Goal: Transaction & Acquisition: Book appointment/travel/reservation

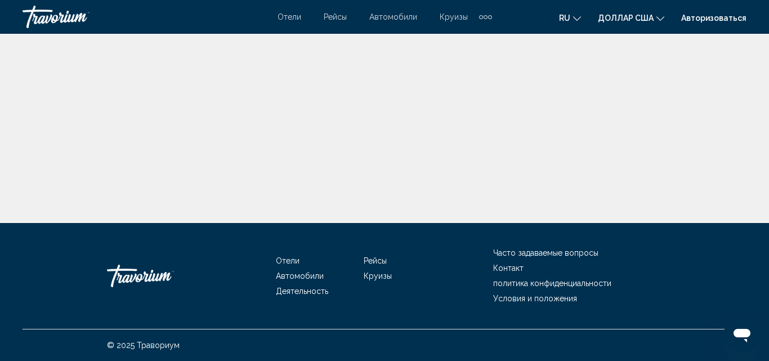
click at [703, 20] on font "Авторизоваться" at bounding box center [713, 18] width 65 height 9
click at [286, 18] on font "Отели" at bounding box center [289, 16] width 24 height 9
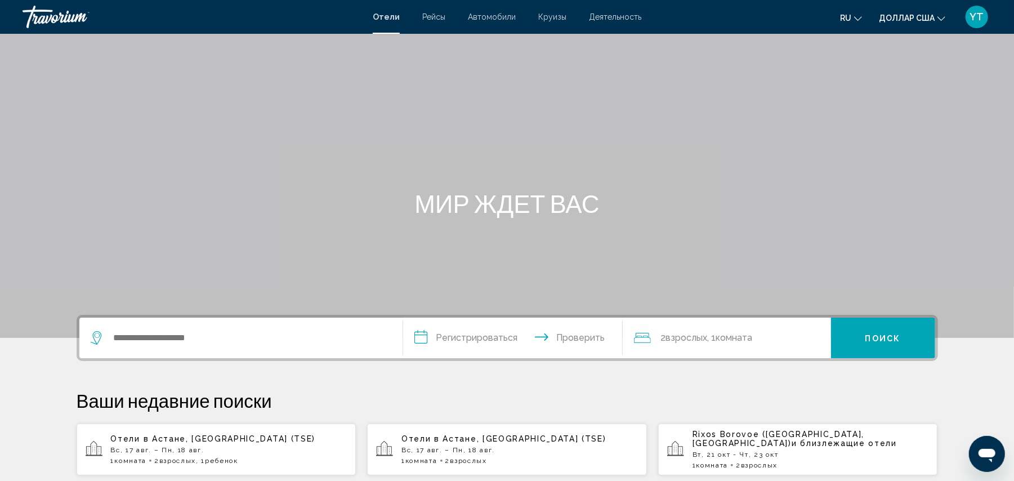
scroll to position [125, 0]
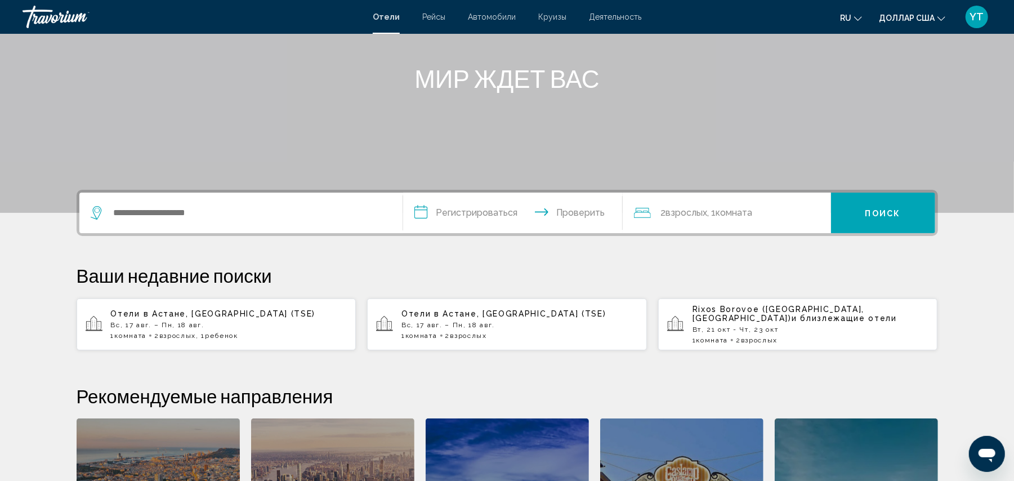
click at [257, 321] on p "Вс, 17 авг. – Пн, 18 авг." at bounding box center [229, 325] width 236 height 8
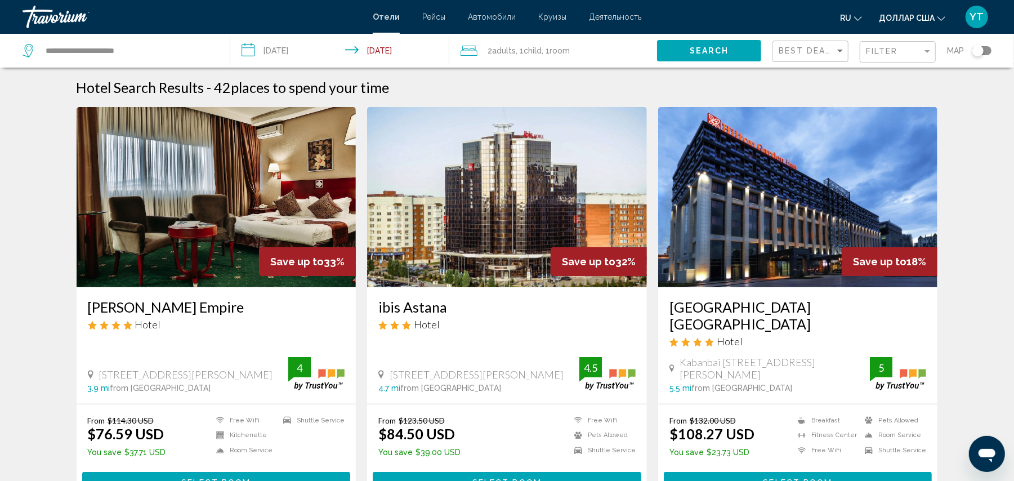
click at [768, 24] on button "доллар США доллар США ($) MXN (мексиканские песо) Канадские доллары (Can$) Фунт…" at bounding box center [911, 18] width 66 height 16
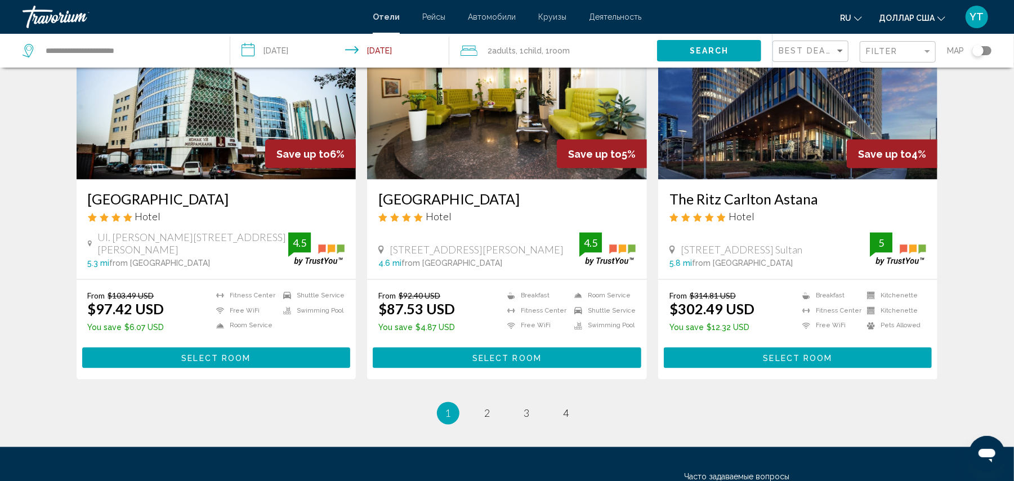
scroll to position [1434, 0]
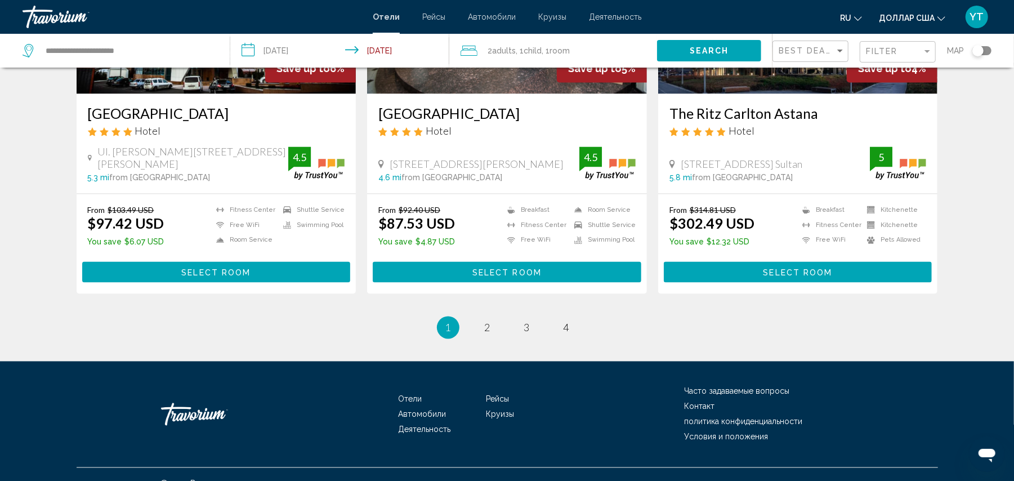
click at [473, 316] on ul "1 / 4 You're on page 1 page 2 page 3 page 4" at bounding box center [507, 327] width 861 height 23
click at [487, 321] on span "2" at bounding box center [488, 327] width 6 height 12
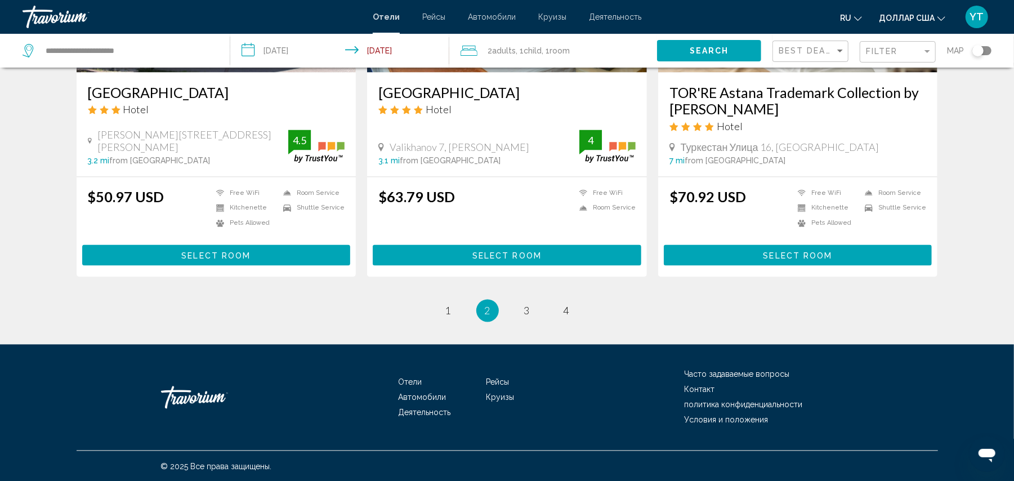
scroll to position [1423, 0]
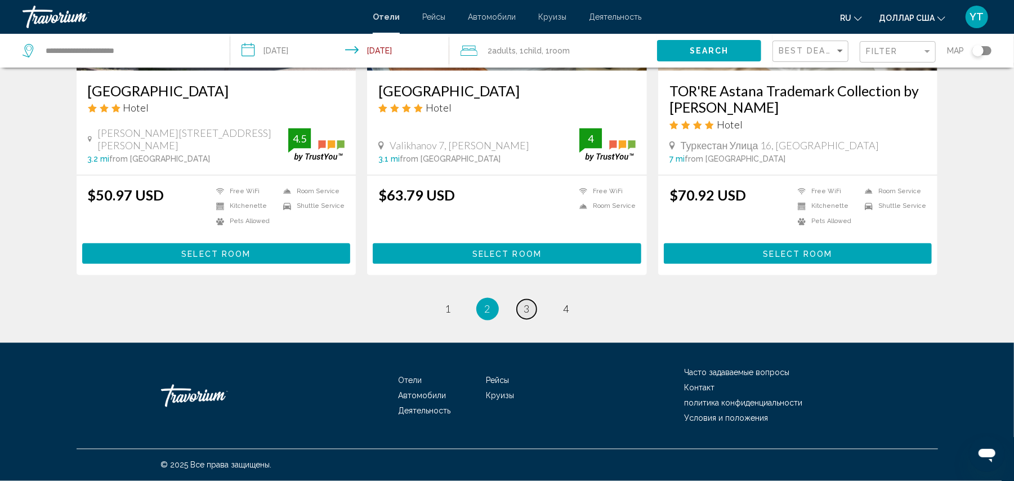
click at [521, 306] on link "page 3" at bounding box center [527, 309] width 20 height 20
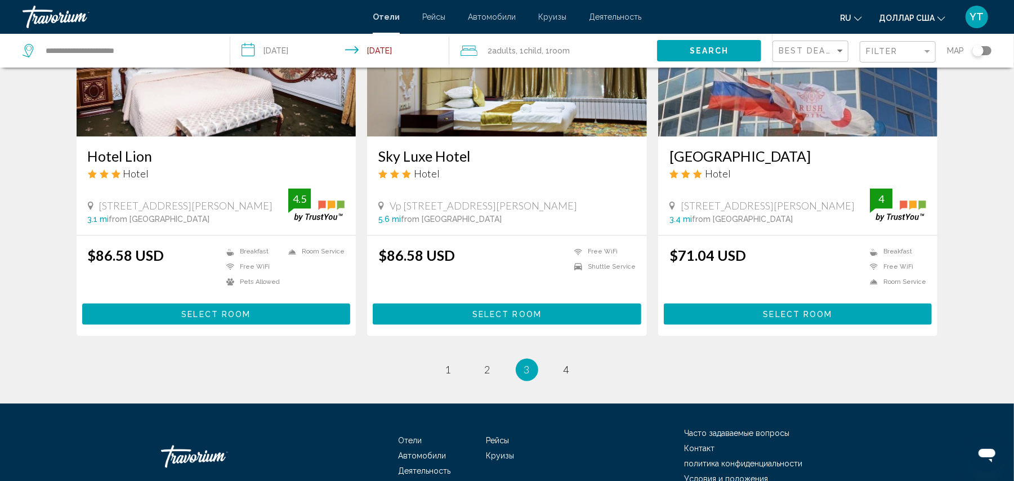
scroll to position [1375, 0]
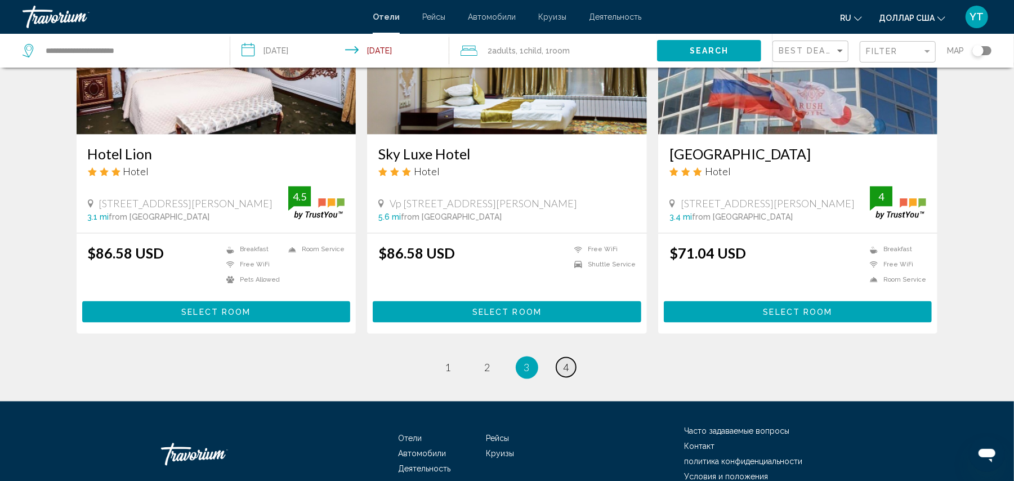
click at [568, 360] on span "4" at bounding box center [566, 367] width 6 height 12
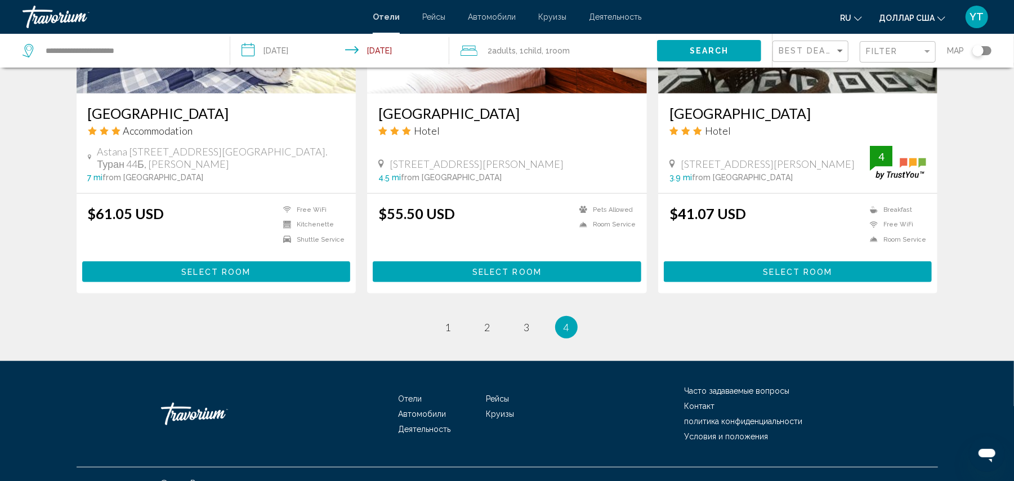
scroll to position [613, 0]
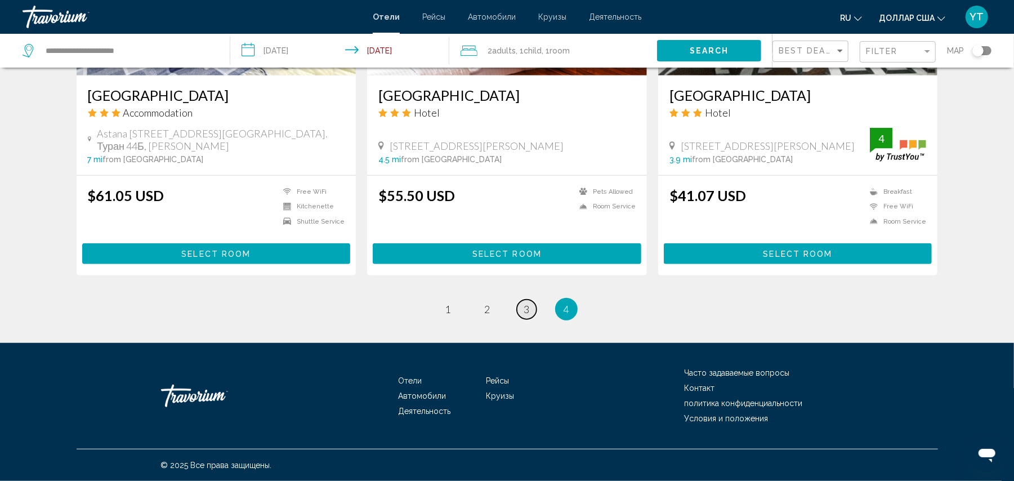
click at [526, 309] on span "3" at bounding box center [527, 309] width 6 height 12
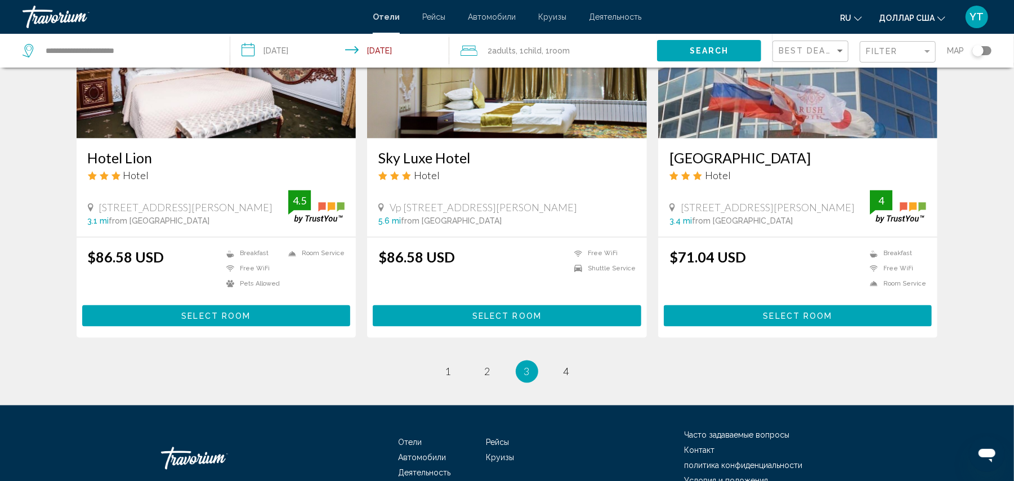
scroll to position [1375, 0]
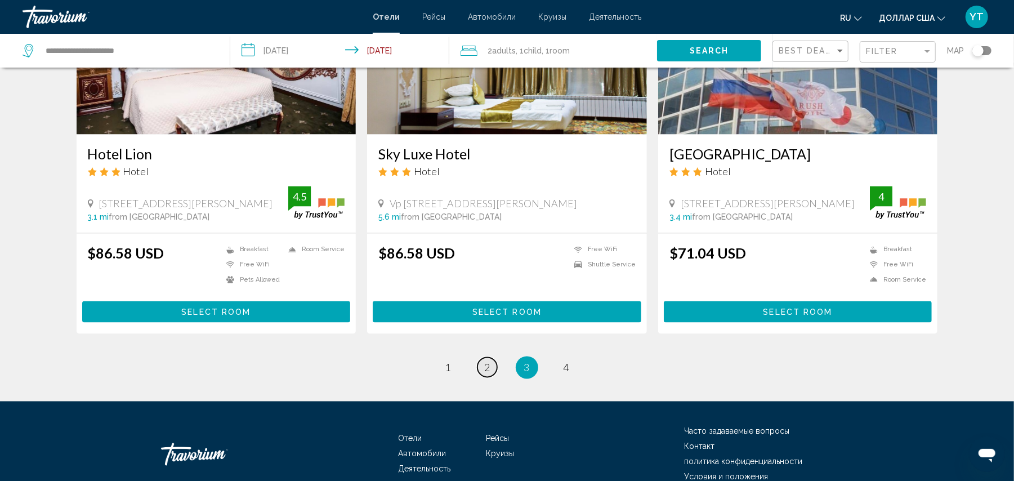
click at [485, 360] on span "2" at bounding box center [488, 367] width 6 height 12
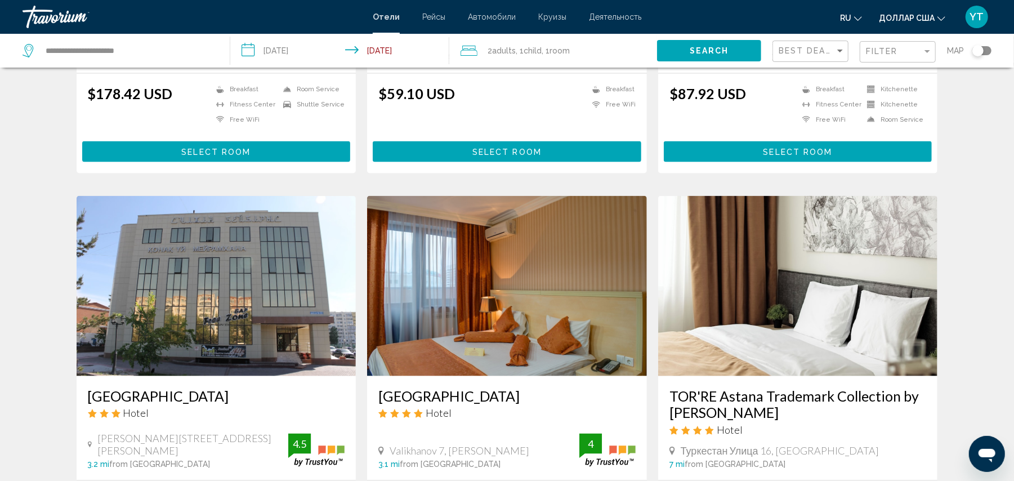
scroll to position [1125, 0]
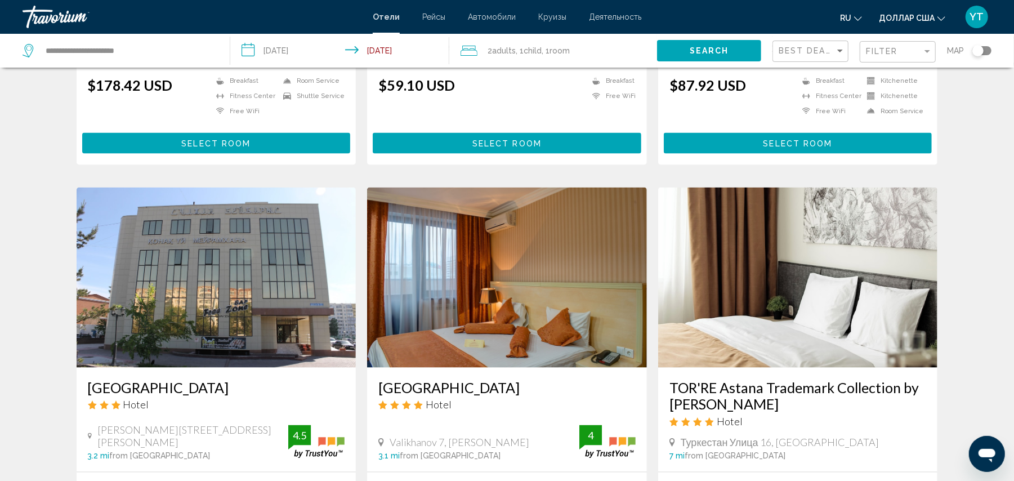
click at [711, 360] on h3 "TOR'RE Astana Trademark Collection by [PERSON_NAME]" at bounding box center [797, 396] width 257 height 34
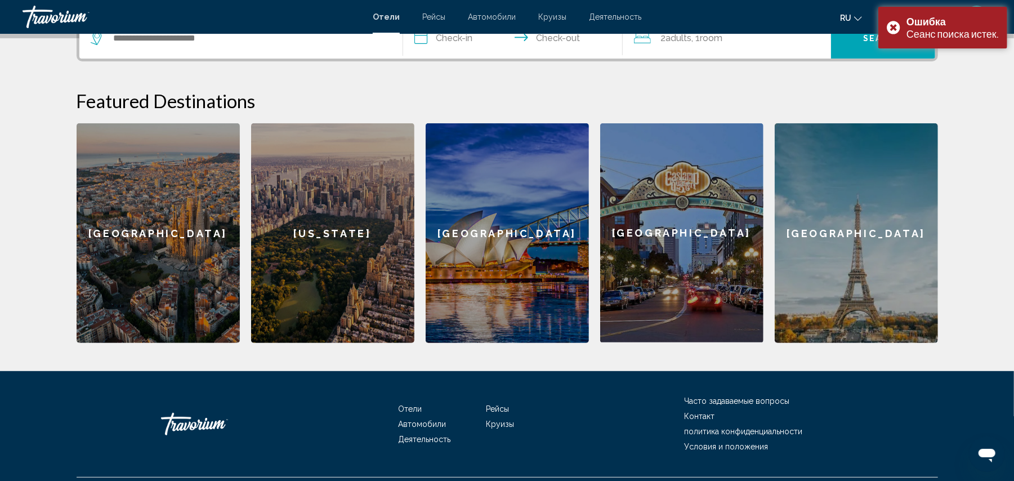
scroll to position [326, 0]
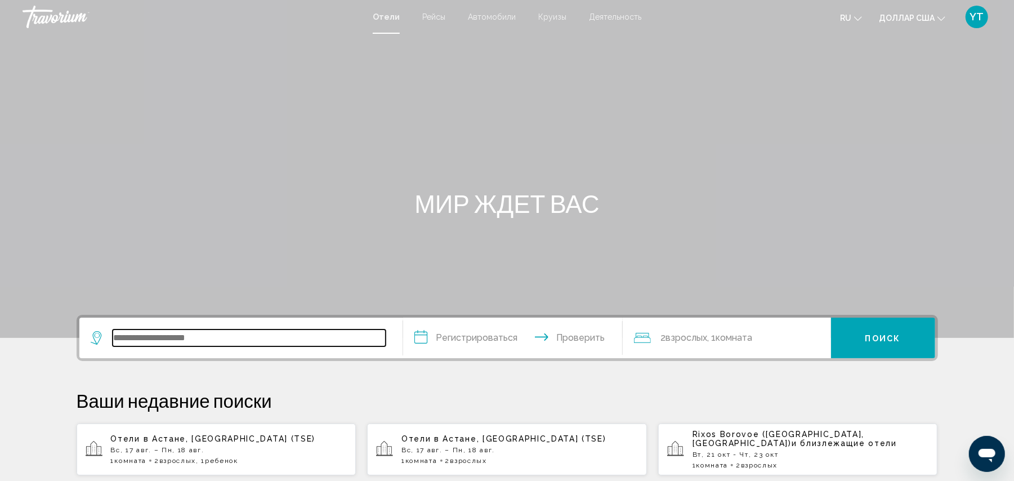
click at [263, 333] on input "Виджет поиска" at bounding box center [249, 337] width 273 height 17
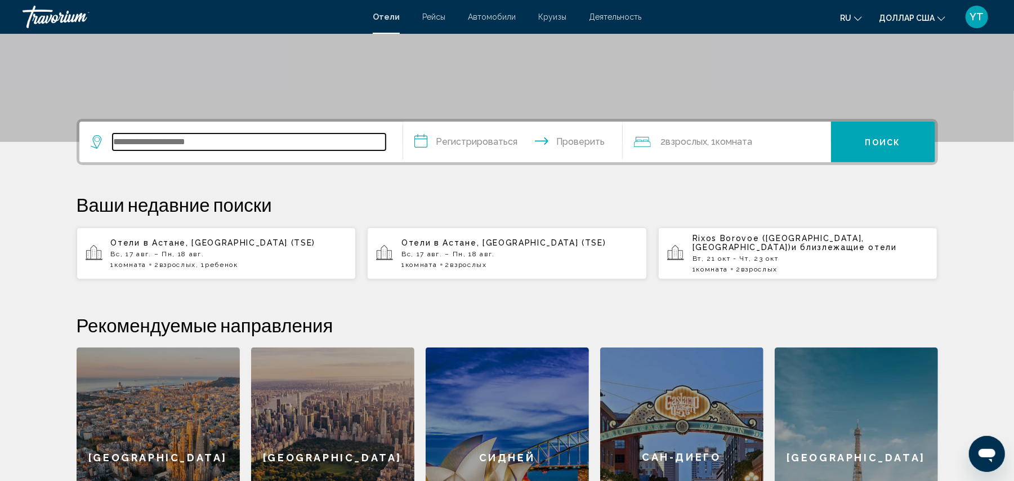
scroll to position [277, 0]
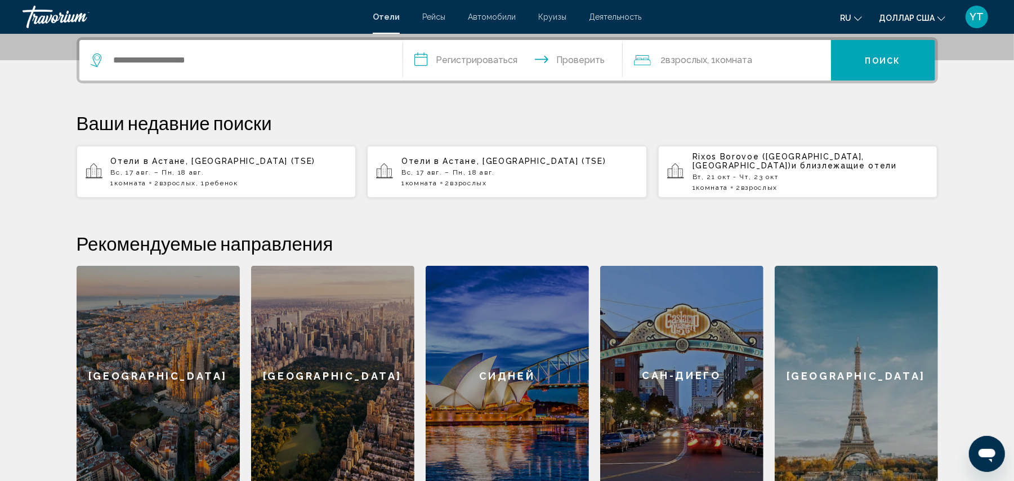
click at [187, 171] on font "Вс, 17 авг. – Пн, 18 авг." at bounding box center [157, 172] width 93 height 8
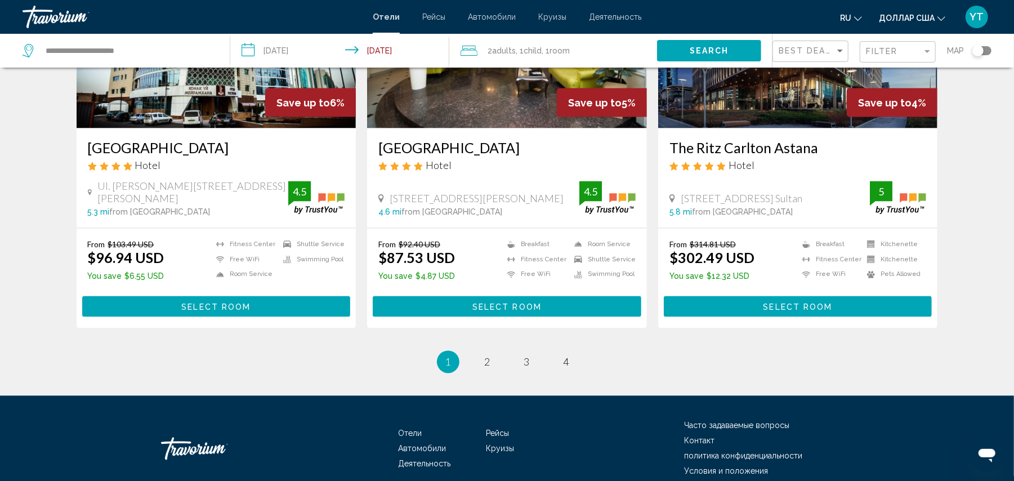
scroll to position [1434, 0]
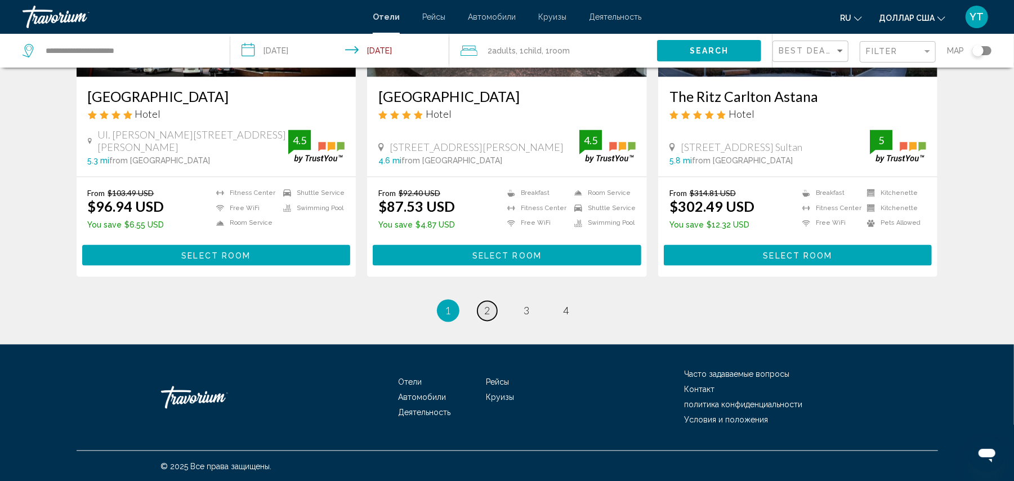
click at [485, 311] on span "2" at bounding box center [488, 310] width 6 height 12
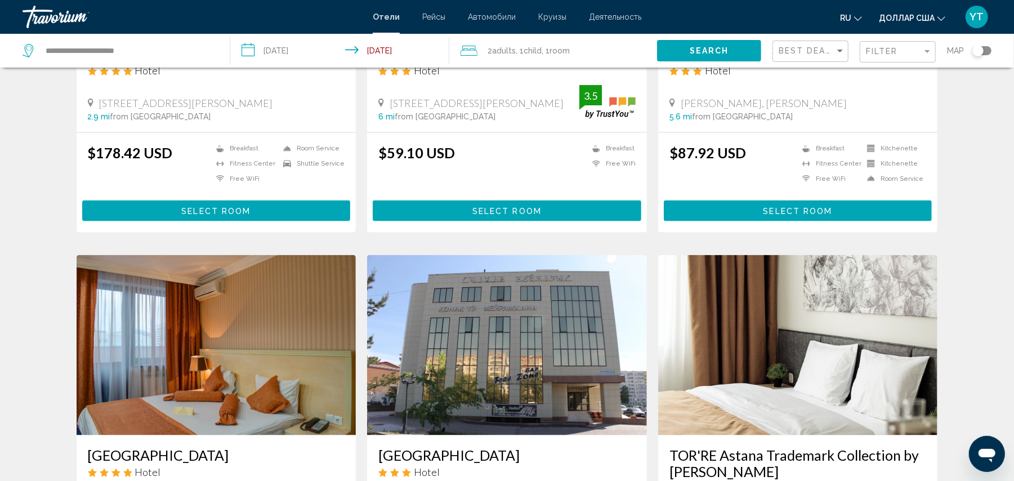
scroll to position [1125, 0]
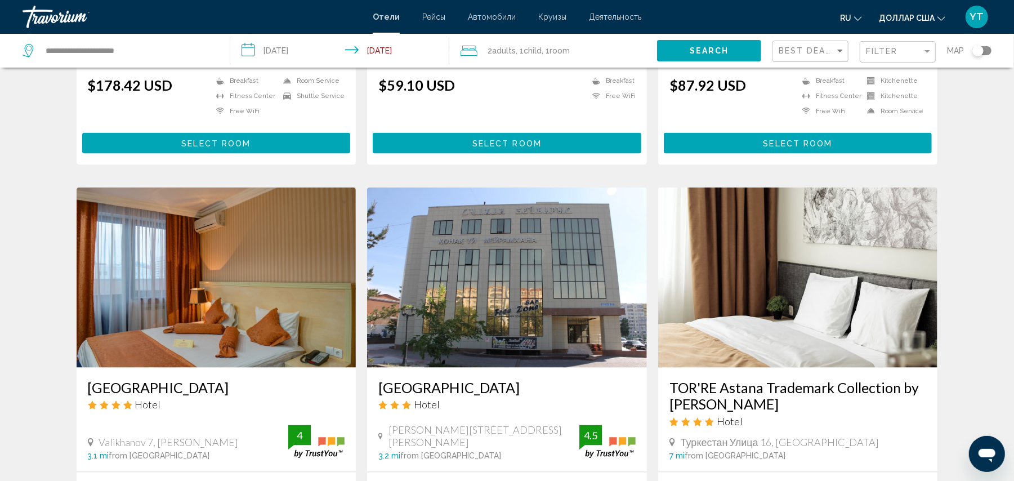
click at [727, 360] on h3 "TOR'RE Astana Trademark Collection by [PERSON_NAME]" at bounding box center [797, 396] width 257 height 34
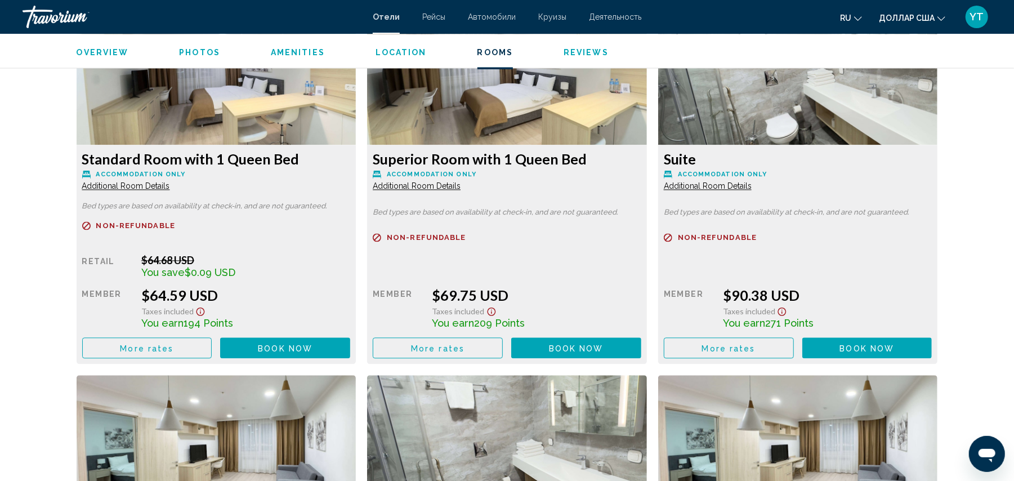
scroll to position [1626, 0]
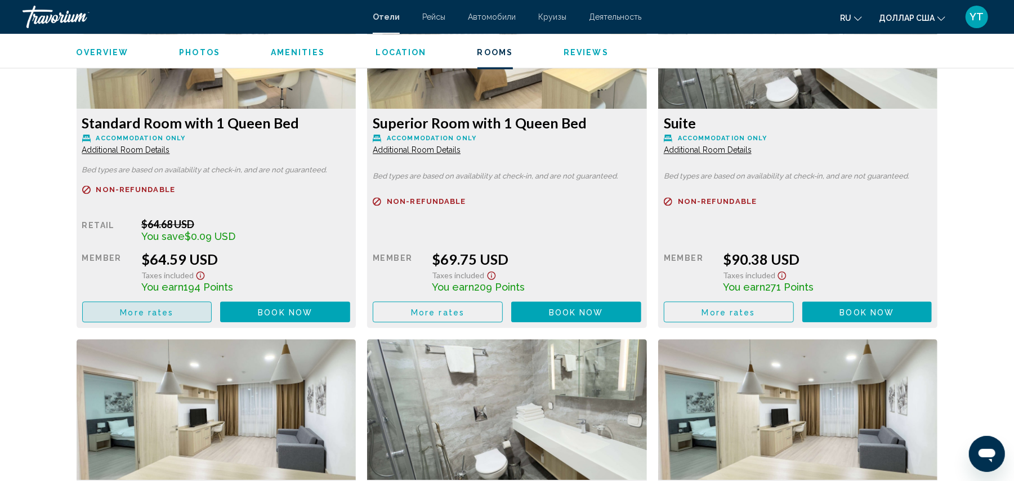
click at [134, 318] on button "More rates" at bounding box center [147, 311] width 130 height 21
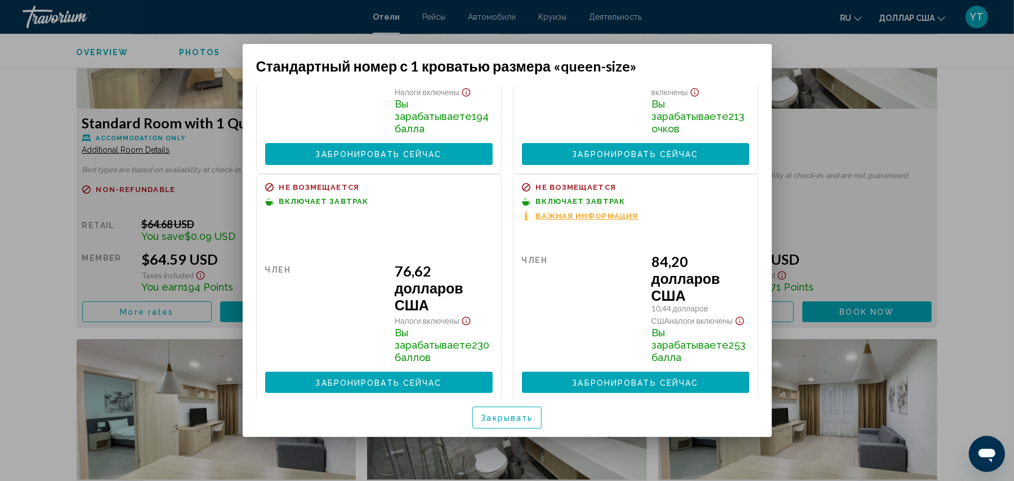
scroll to position [203, 0]
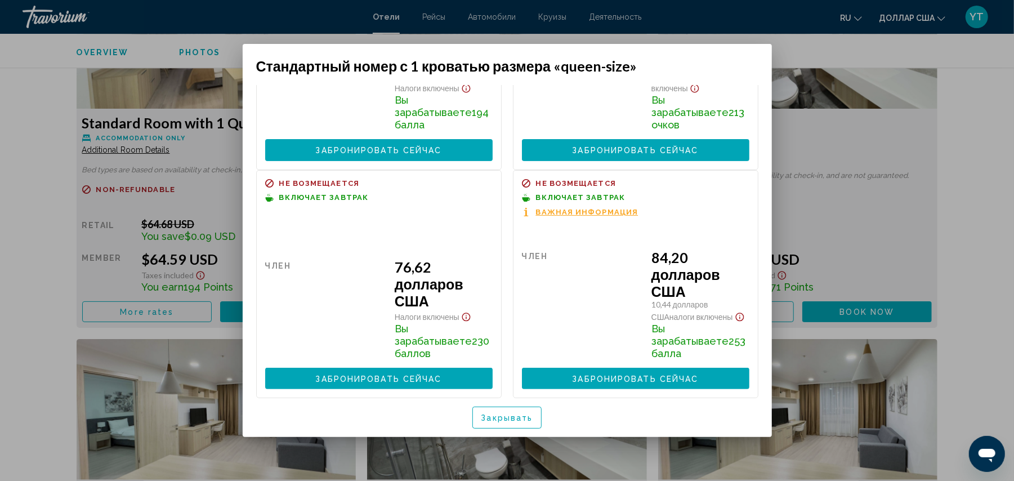
click at [768, 187] on div at bounding box center [507, 240] width 1014 height 481
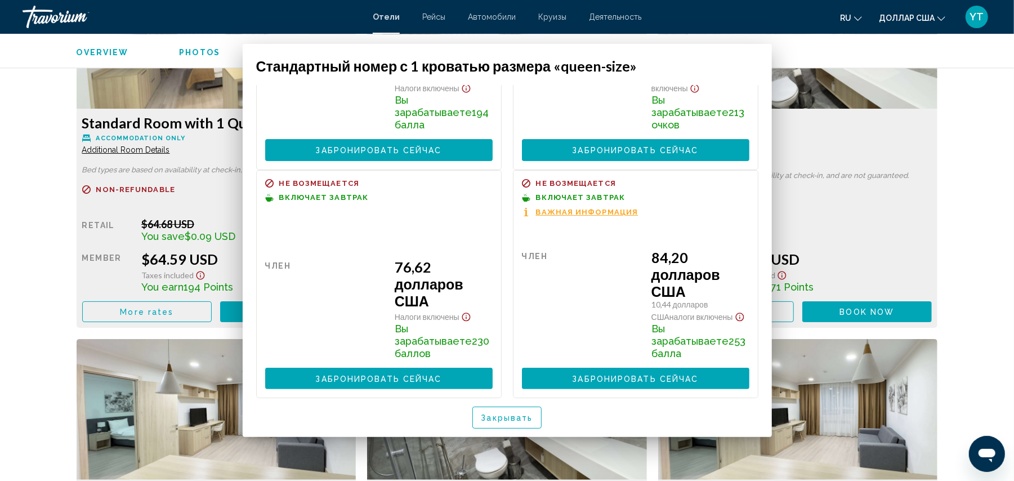
scroll to position [1626, 0]
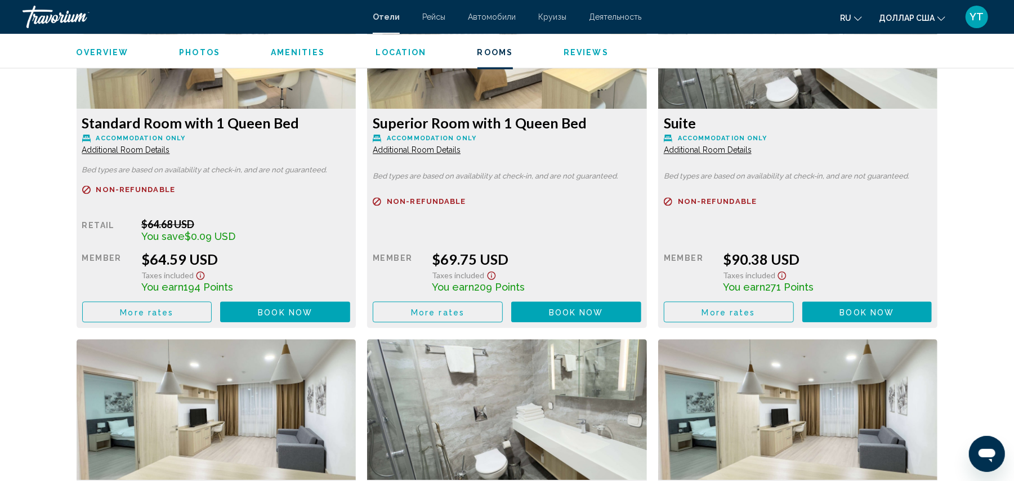
click at [107, 147] on span "Additional Room Details" at bounding box center [126, 149] width 88 height 9
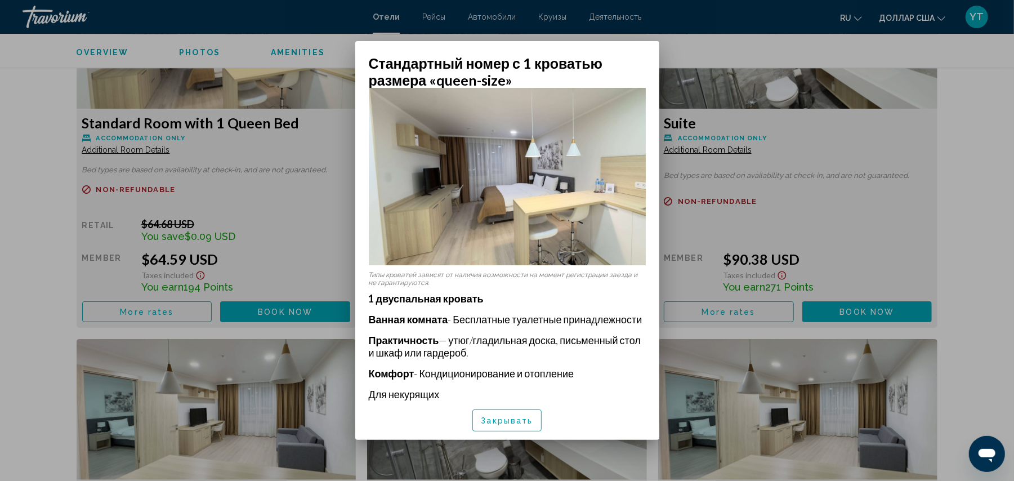
scroll to position [26, 0]
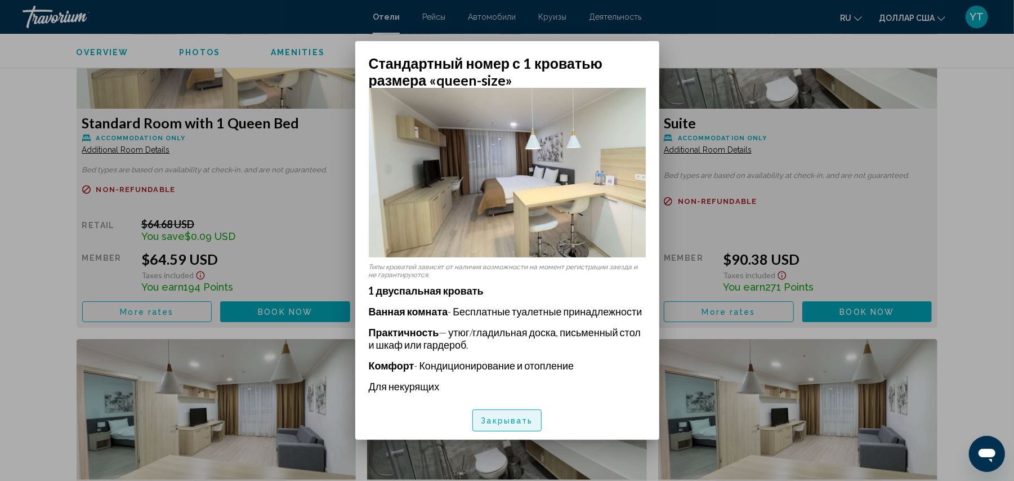
drag, startPoint x: 504, startPoint y: 421, endPoint x: 380, endPoint y: 385, distance: 128.8
click at [503, 360] on font "Закрывать" at bounding box center [507, 420] width 52 height 9
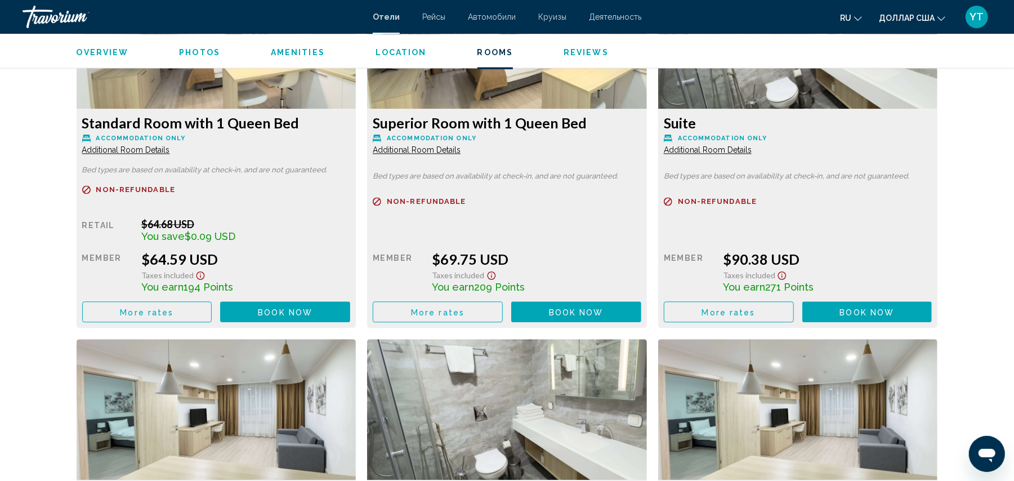
click at [154, 304] on button "More rates" at bounding box center [147, 311] width 130 height 21
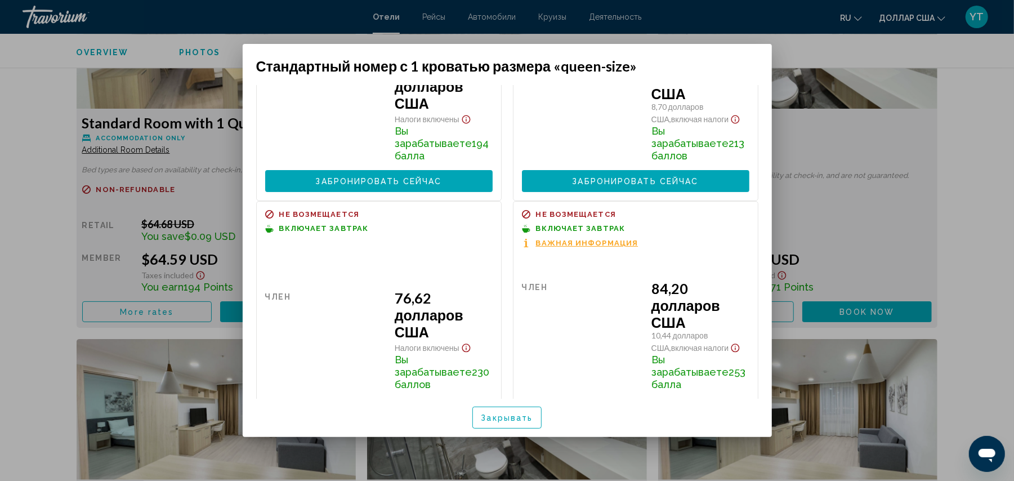
scroll to position [168, 0]
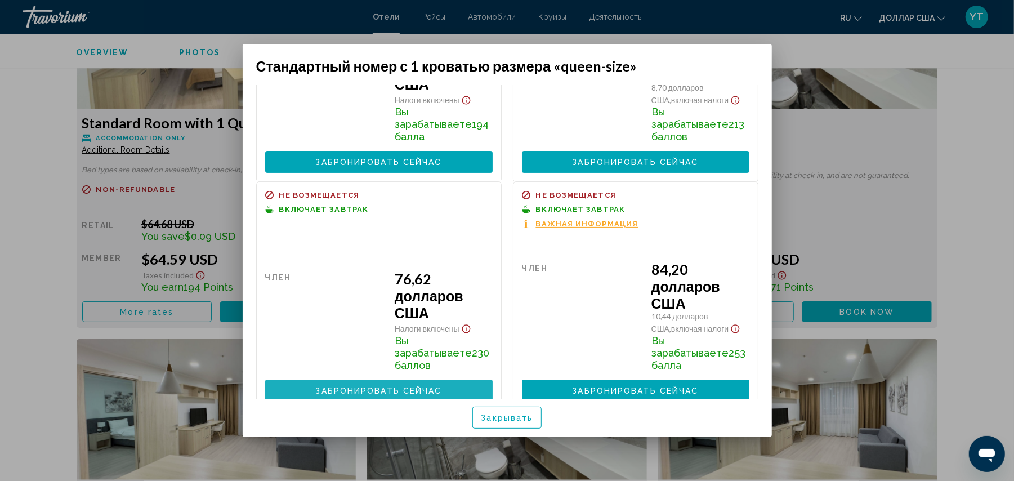
click at [410, 360] on font "Забронировать сейчас" at bounding box center [379, 390] width 126 height 9
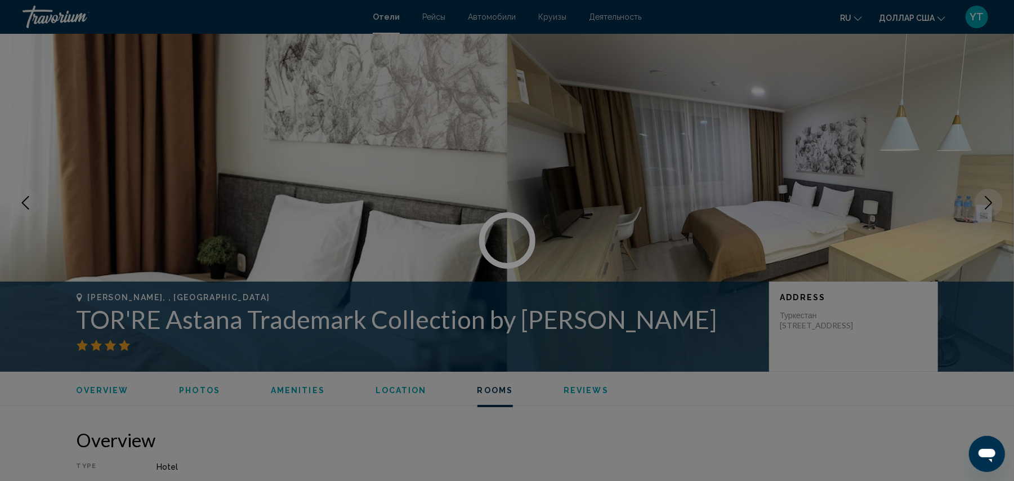
scroll to position [1626, 0]
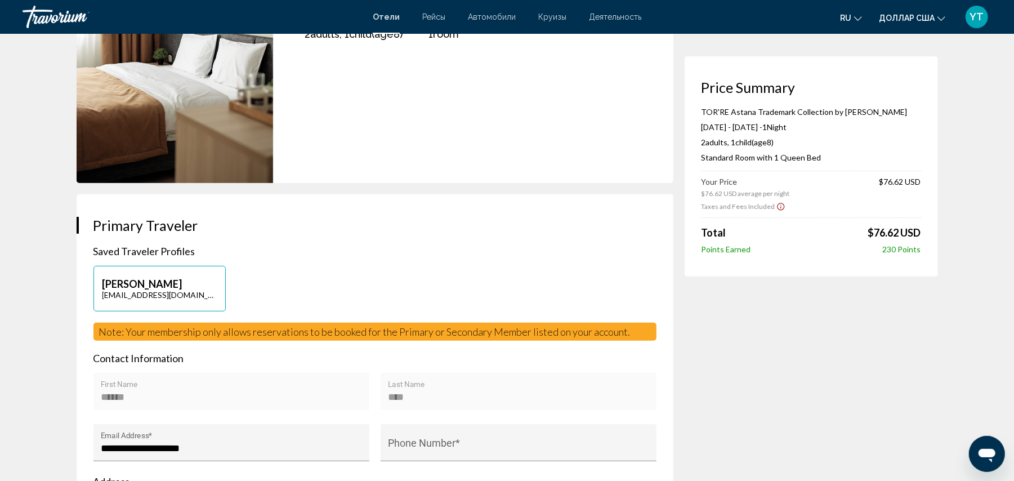
scroll to position [89, 0]
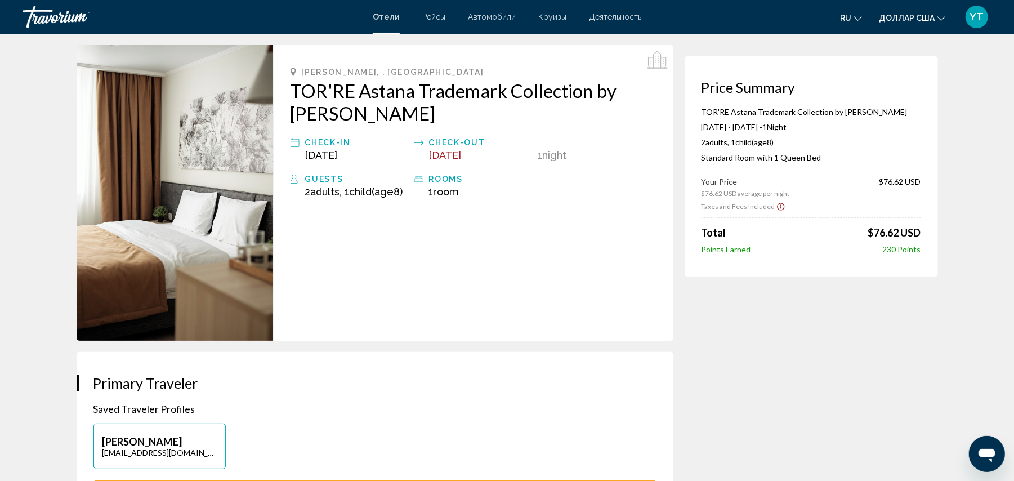
scroll to position [0, 0]
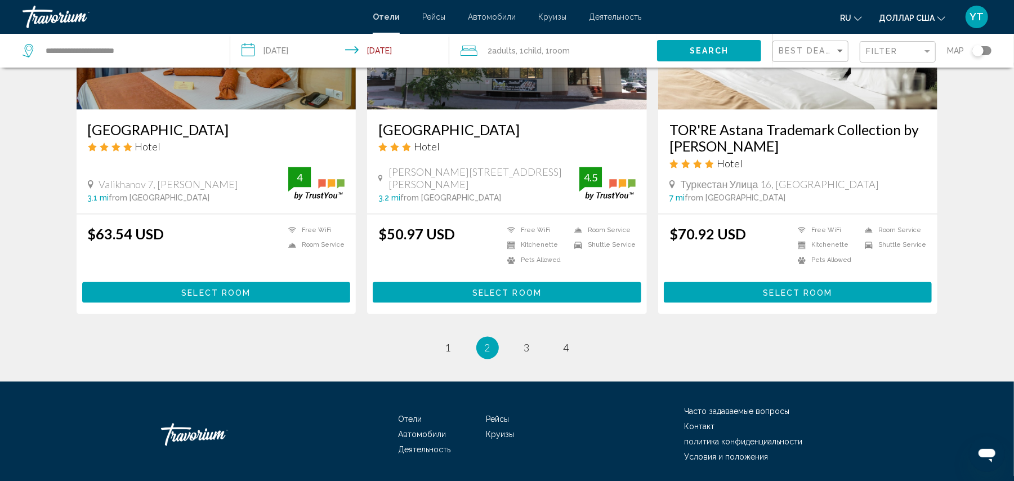
scroll to position [1423, 0]
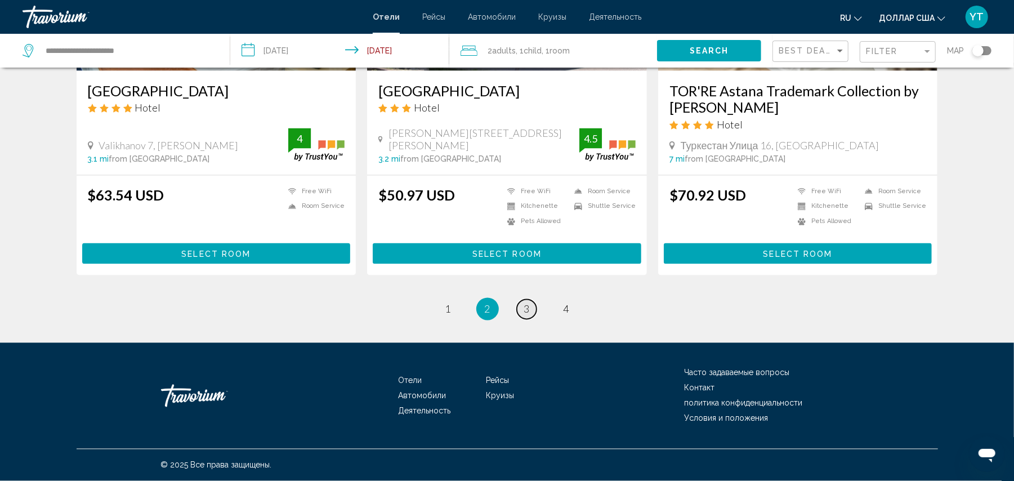
click at [522, 308] on link "page 3" at bounding box center [527, 309] width 20 height 20
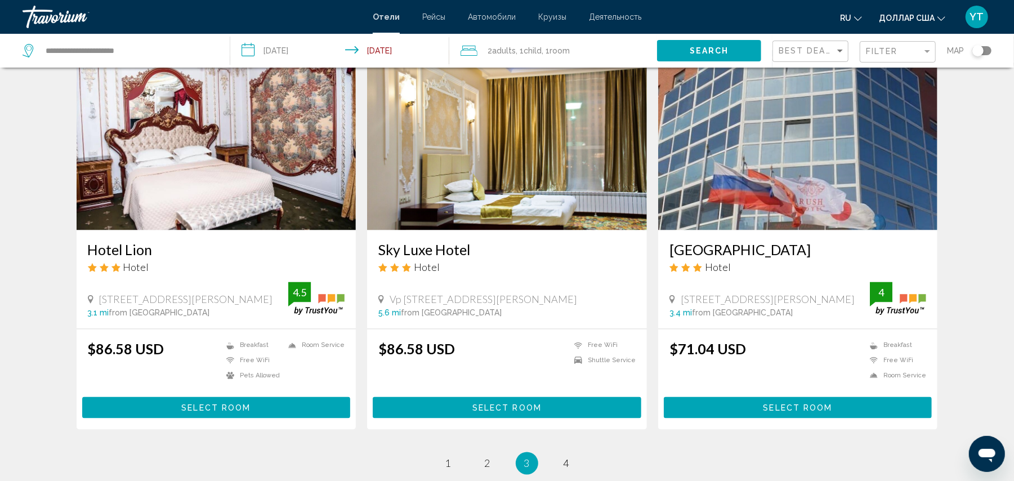
scroll to position [1375, 0]
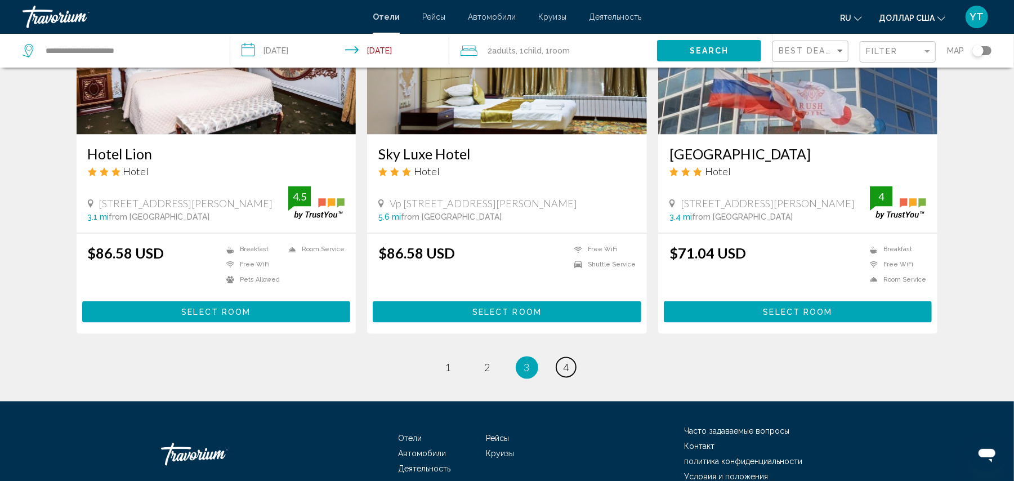
click at [566, 360] on span "4" at bounding box center [566, 367] width 6 height 12
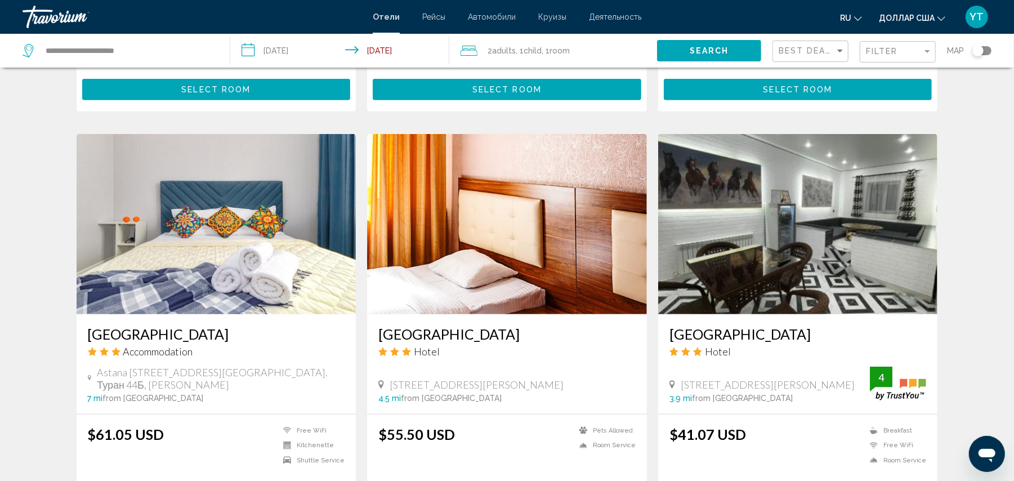
scroll to position [613, 0]
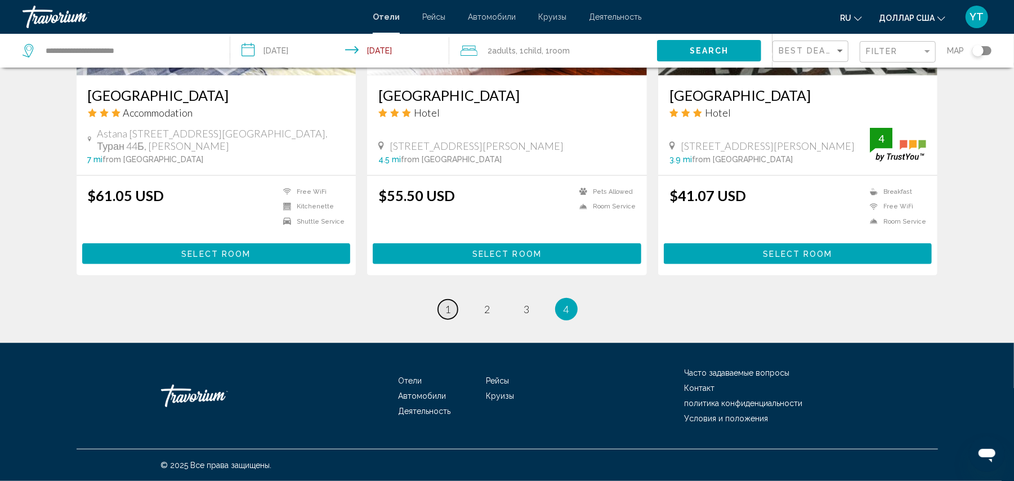
click at [445, 310] on span "1" at bounding box center [448, 309] width 6 height 12
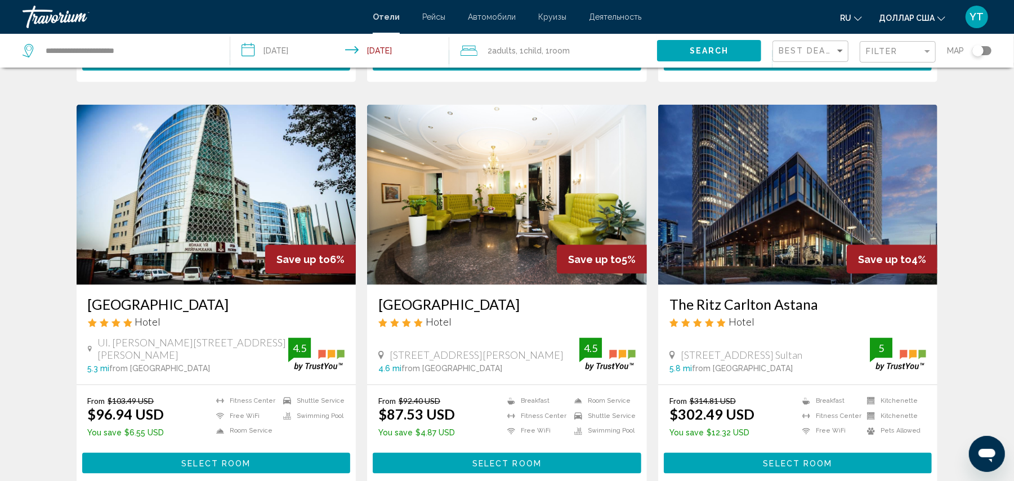
scroll to position [1375, 0]
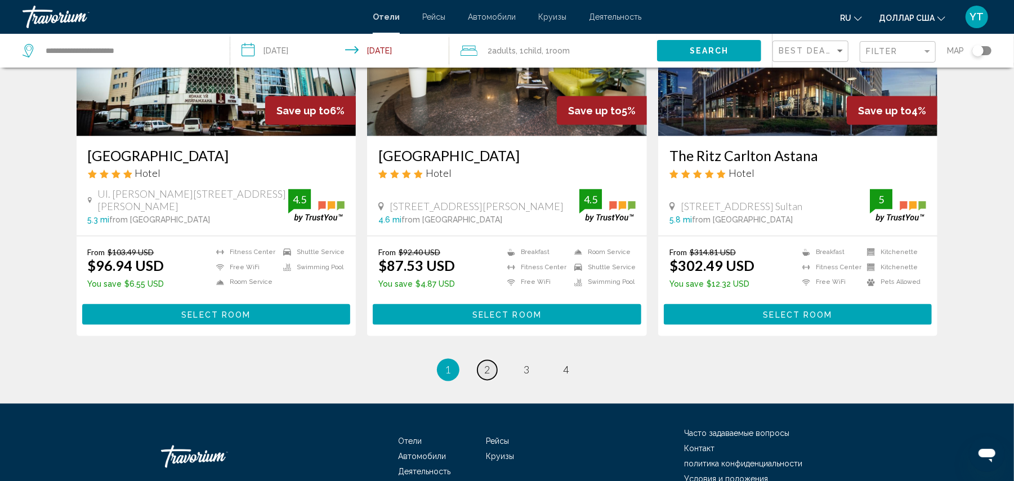
click at [487, 360] on span "2" at bounding box center [488, 370] width 6 height 12
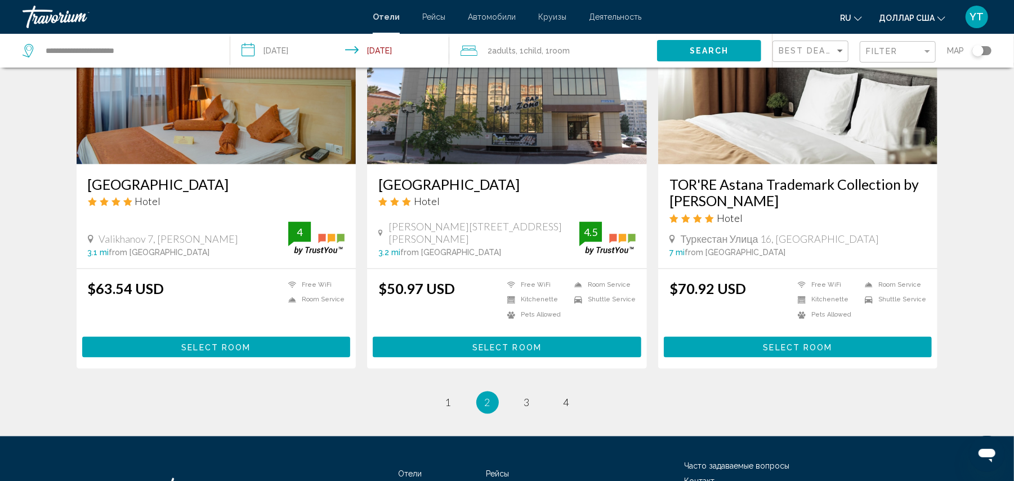
scroll to position [1297, 0]
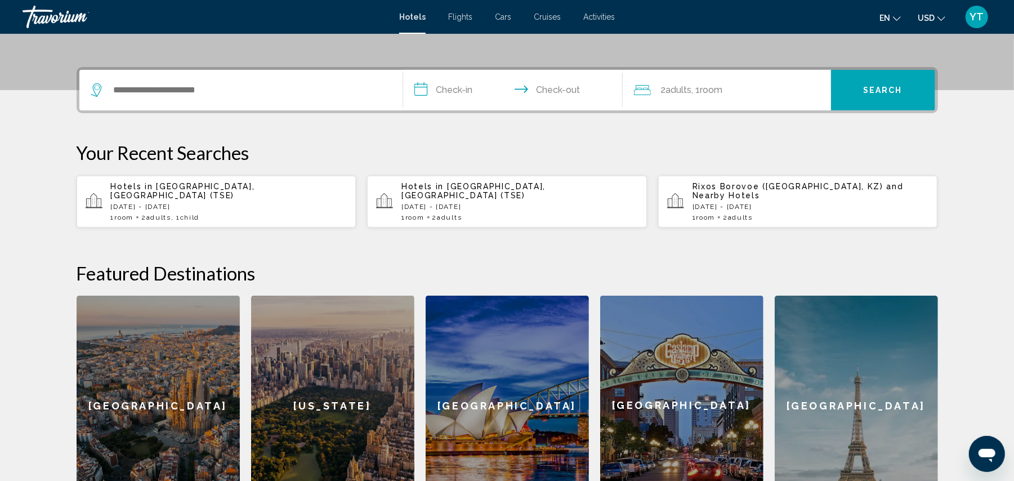
scroll to position [250, 0]
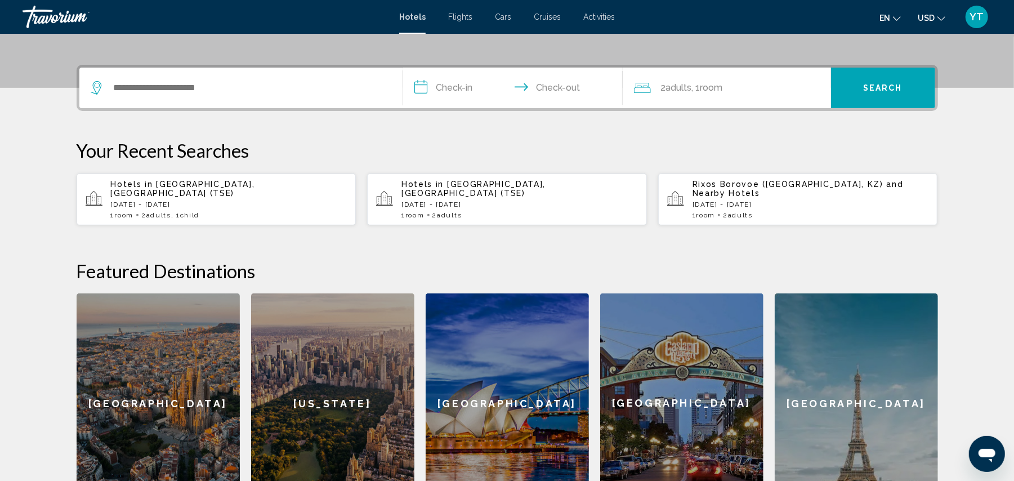
click at [170, 185] on span "[GEOGRAPHIC_DATA], [GEOGRAPHIC_DATA] (TSE)" at bounding box center [183, 189] width 144 height 18
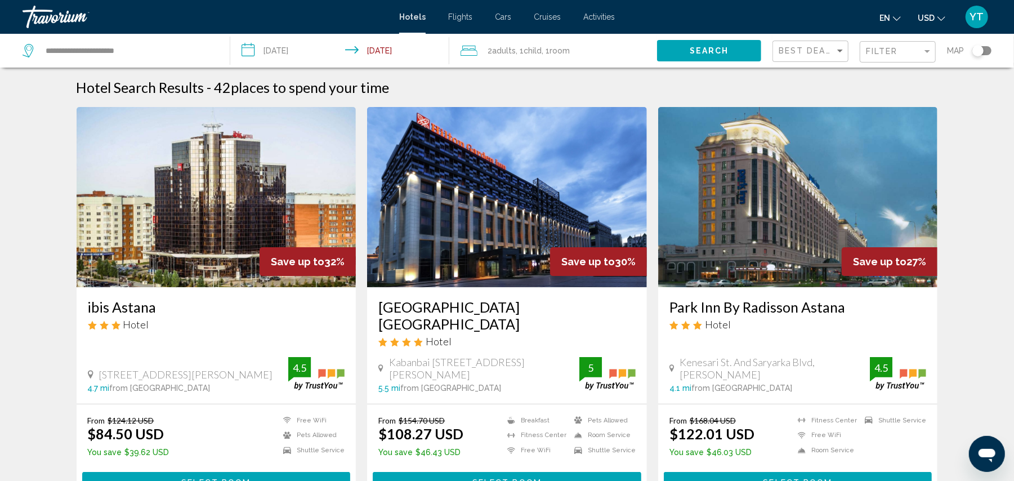
click at [109, 307] on h3 "ibis Astana" at bounding box center [216, 306] width 257 height 17
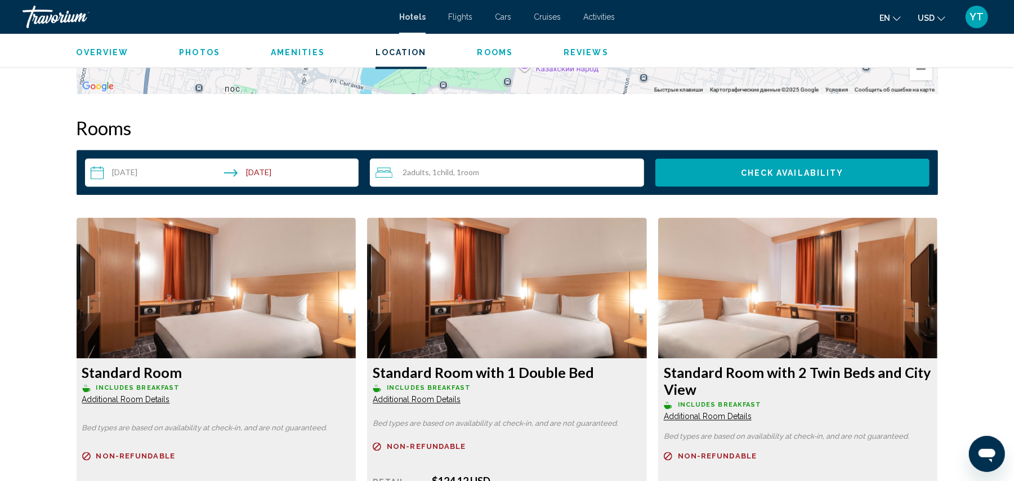
scroll to position [1500, 0]
